Goal: Browse casually

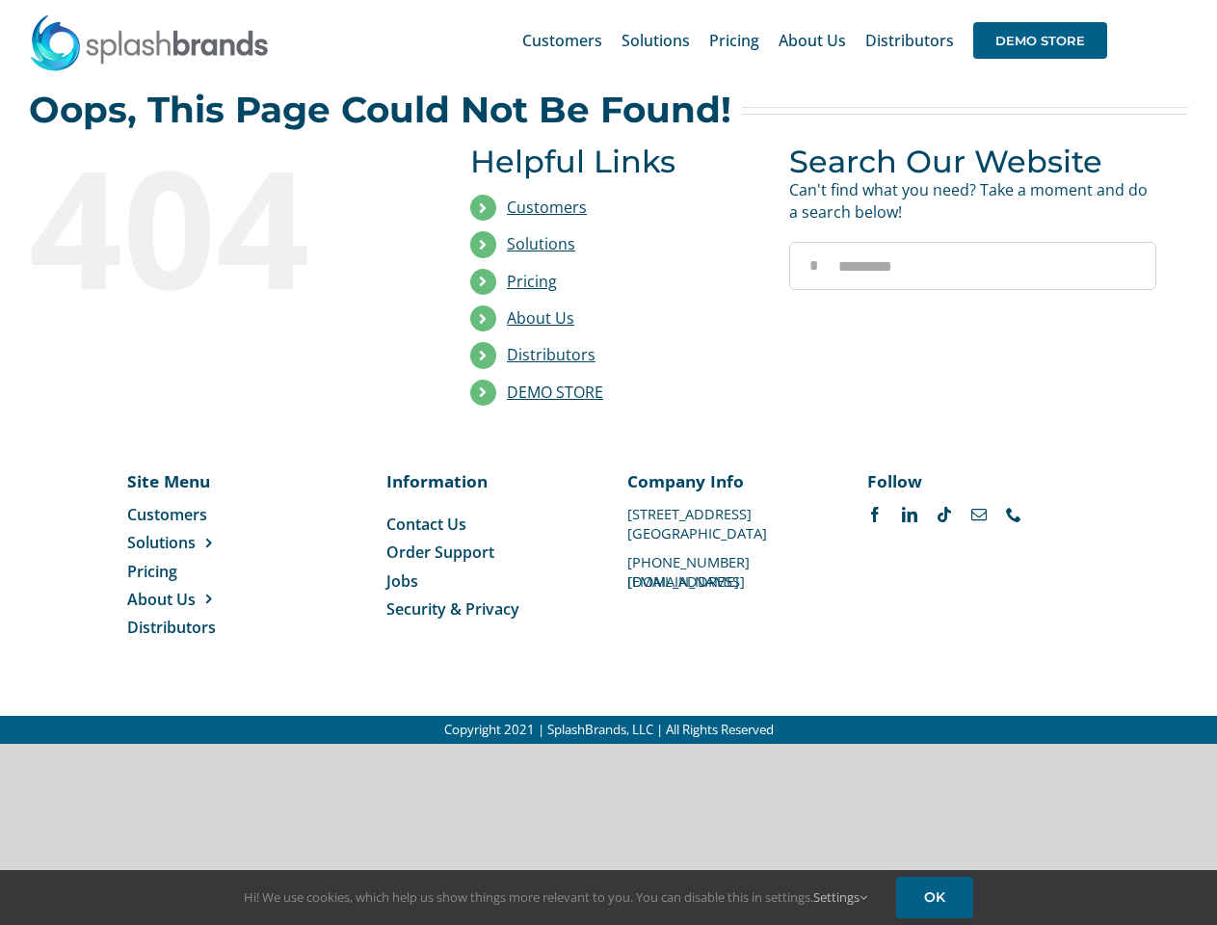
click at [608, 372] on li "Distributors" at bounding box center [615, 355] width 290 height 37
click at [1100, 0] on div "Search for: * Customers Solutions Stores New Hire Kits Manufacturing Store Mark…" at bounding box center [609, 40] width 1160 height 81
click at [1040, 40] on span "DEMO STORE" at bounding box center [1041, 40] width 134 height 37
click at [555, 392] on link "DEMO STORE" at bounding box center [555, 392] width 96 height 21
click at [192, 543] on span "Solutions" at bounding box center [161, 542] width 68 height 21
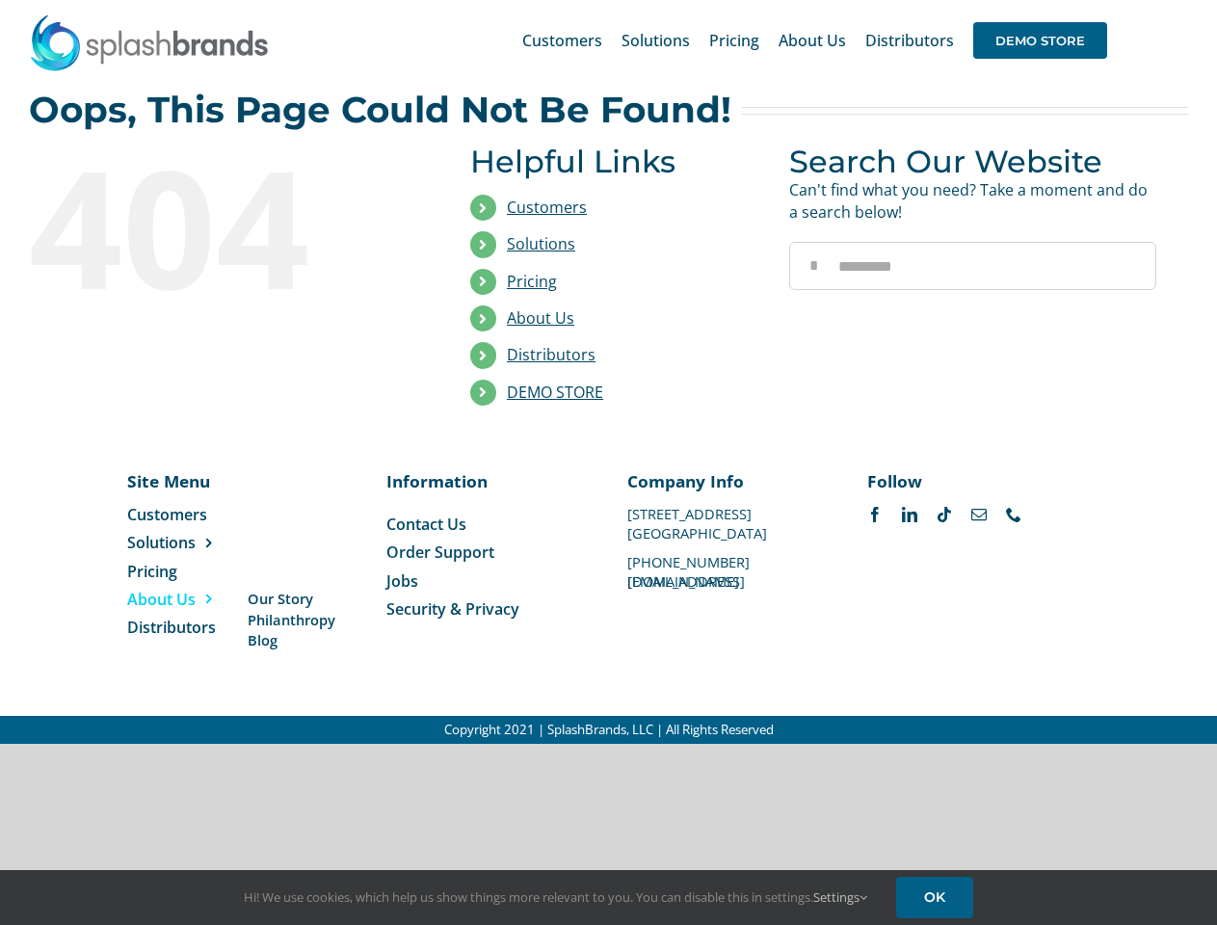
click at [192, 600] on span "About Us" at bounding box center [161, 599] width 68 height 21
click at [842, 897] on link "Settings" at bounding box center [841, 897] width 54 height 17
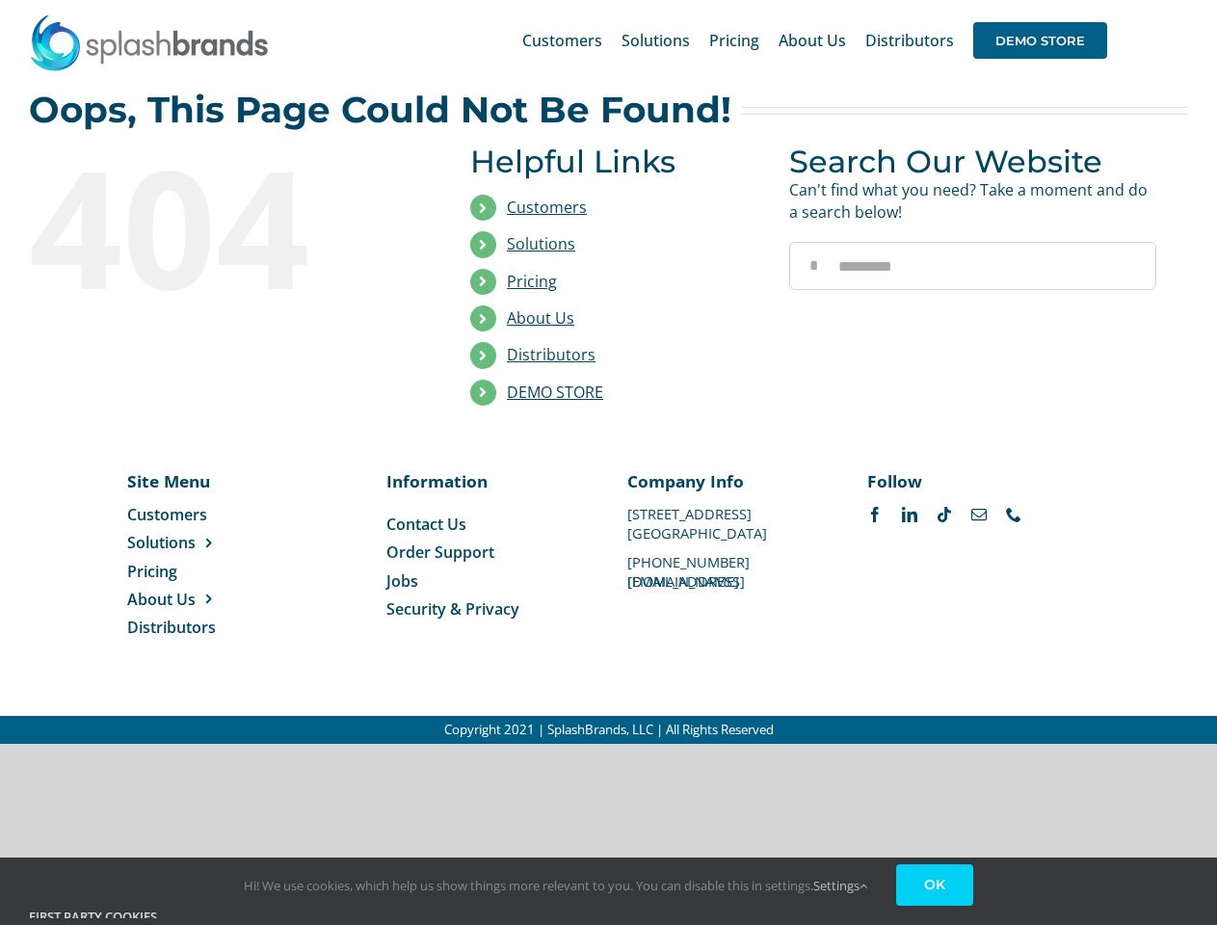
click at [938, 897] on link "OK" at bounding box center [934, 885] width 77 height 41
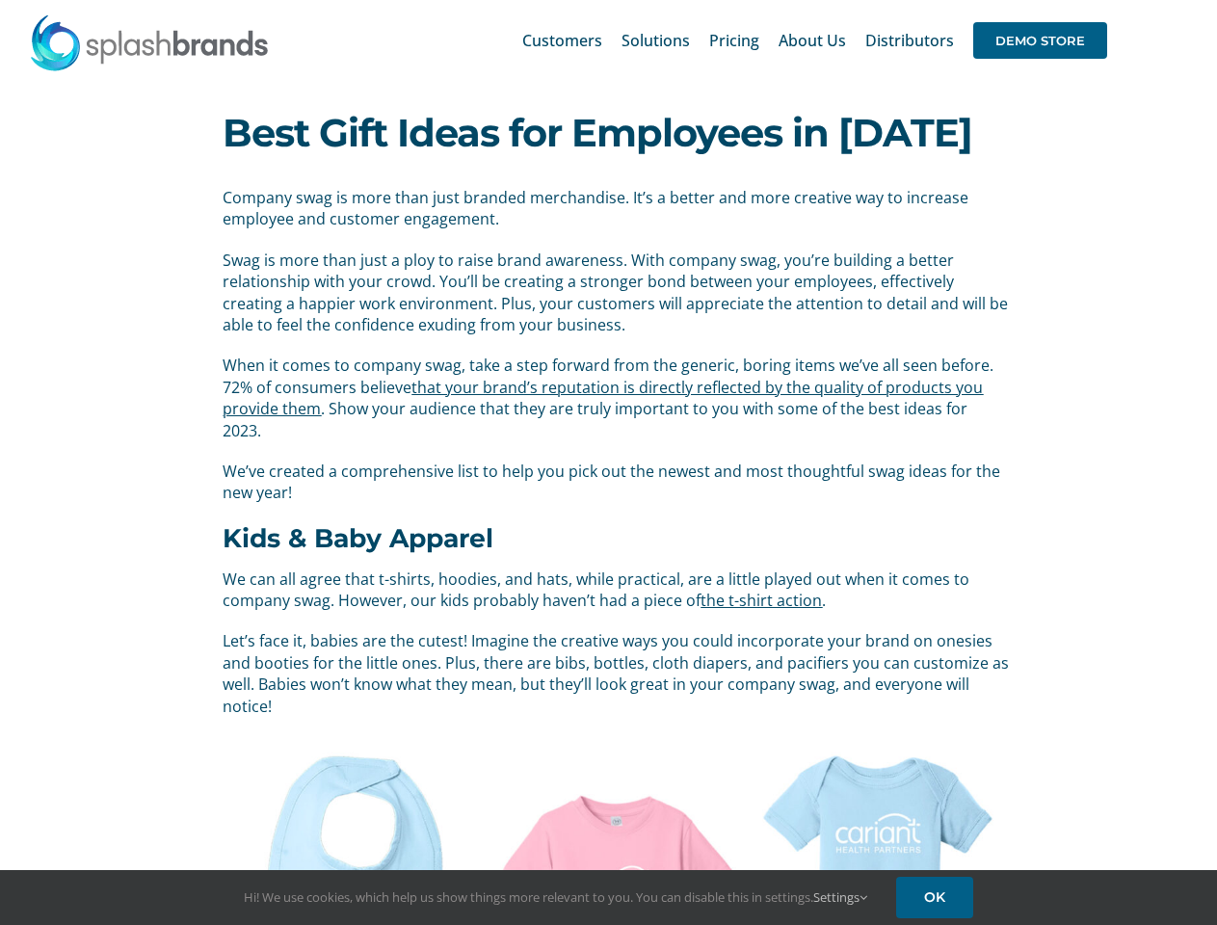
click at [608, 463] on span "We’ve created a comprehensive list to help you pick out the newest and most tho…" at bounding box center [612, 482] width 778 height 42
click at [1100, 0] on div "Search for: * Customers Solutions Stores New Hire Kits Manufacturing Store Mark…" at bounding box center [609, 40] width 1160 height 81
click at [1040, 40] on span "DEMO STORE" at bounding box center [1041, 40] width 134 height 37
click at [842, 897] on link "Settings" at bounding box center [841, 897] width 54 height 17
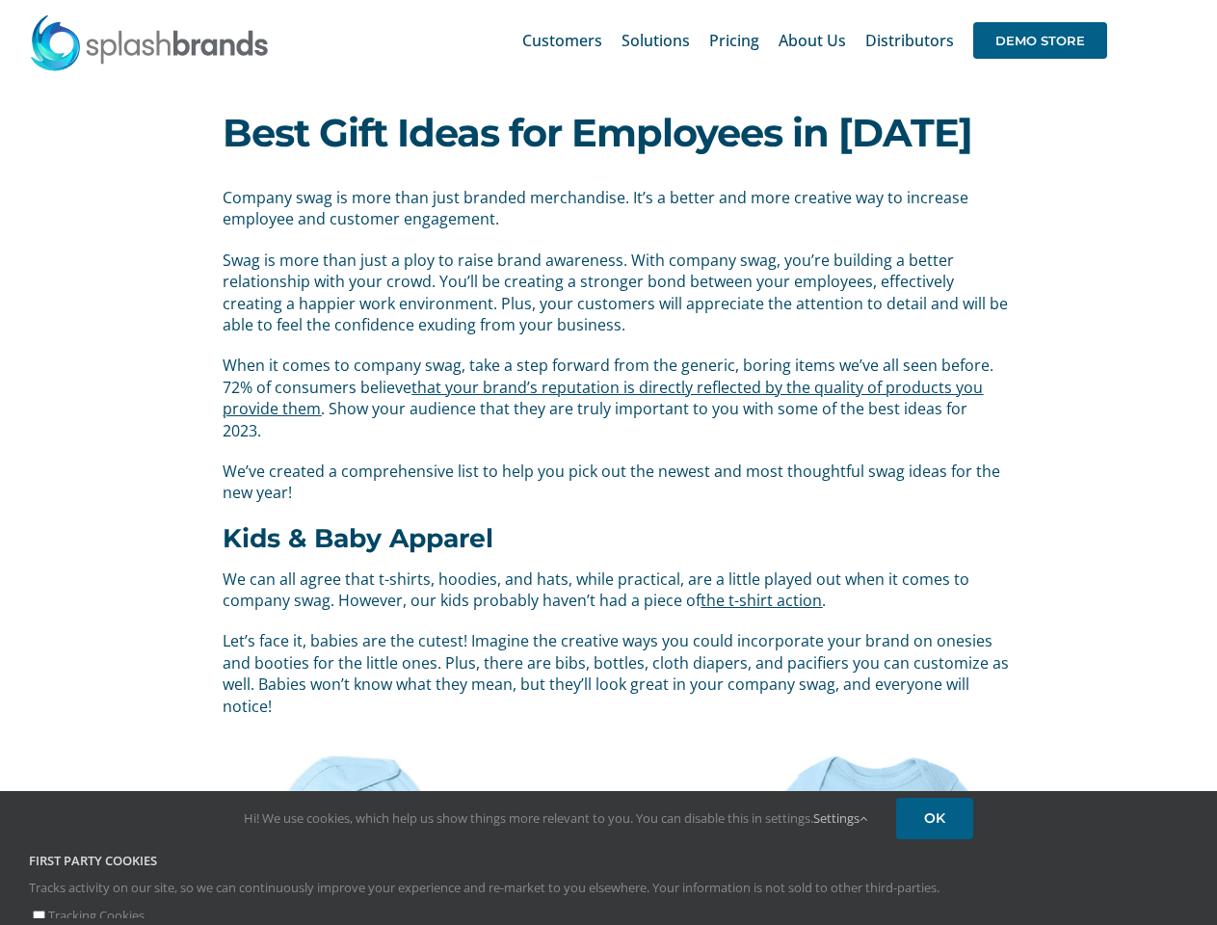
click at [938, 897] on div "First Party Cookies Tracks activity on our site, so we can continuously improve…" at bounding box center [608, 889] width 1189 height 74
